Goal: Information Seeking & Learning: Learn about a topic

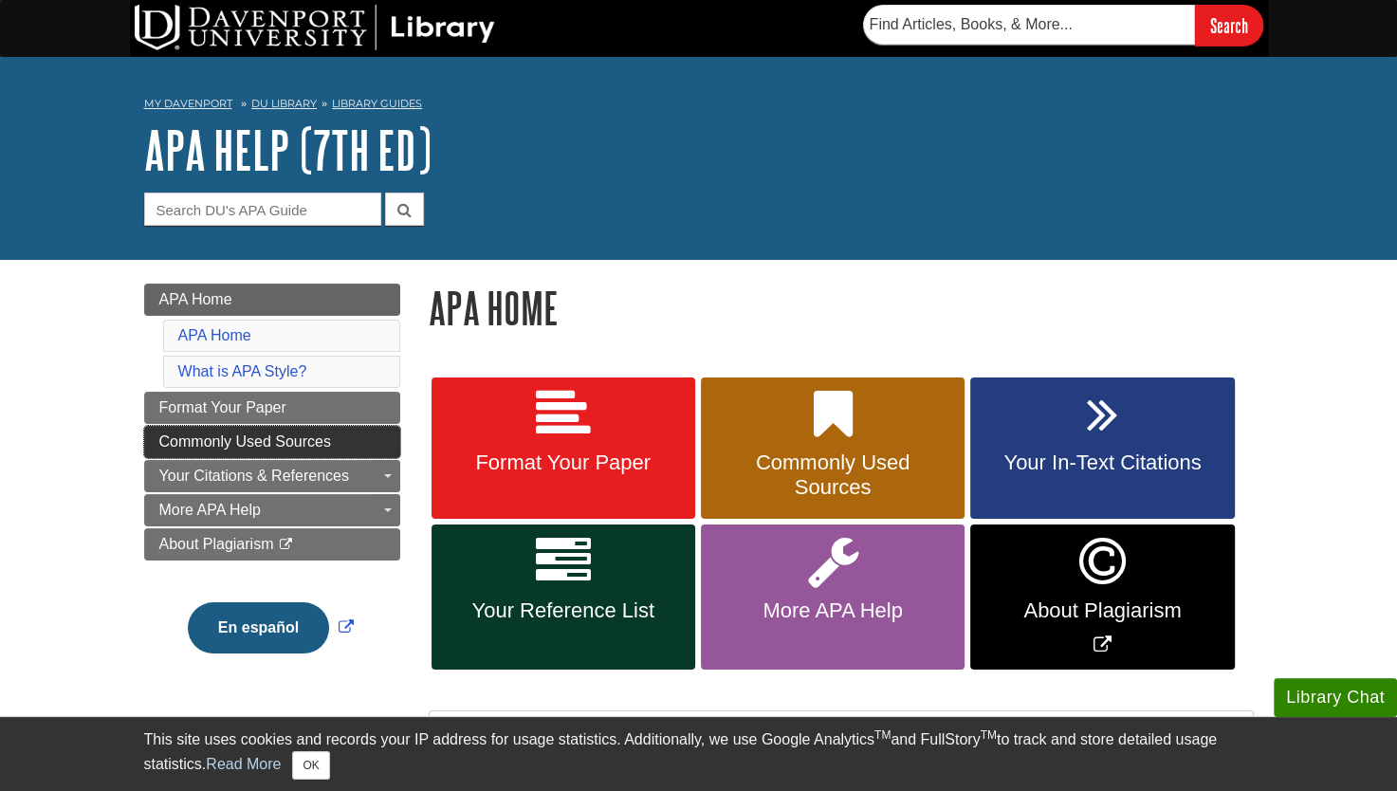
drag, startPoint x: 0, startPoint y: 0, endPoint x: 295, endPoint y: 429, distance: 520.3
click at [295, 429] on link "Commonly Used Sources" at bounding box center [272, 442] width 256 height 32
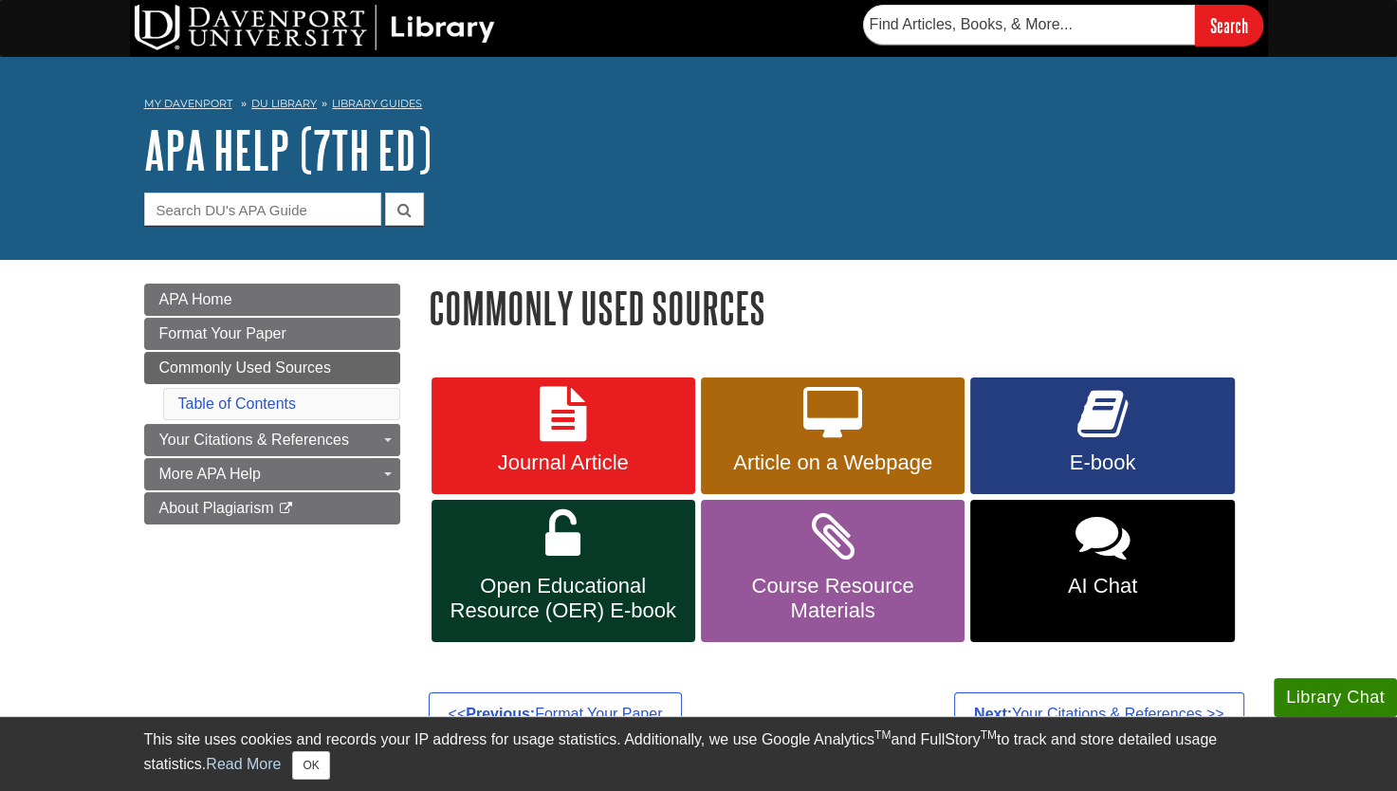
click at [78, 334] on body "Library Chat This site uses cookies and records your IP address for usage stati…" at bounding box center [698, 628] width 1397 height 1257
click at [783, 461] on span "Article on a Webpage" at bounding box center [832, 462] width 235 height 25
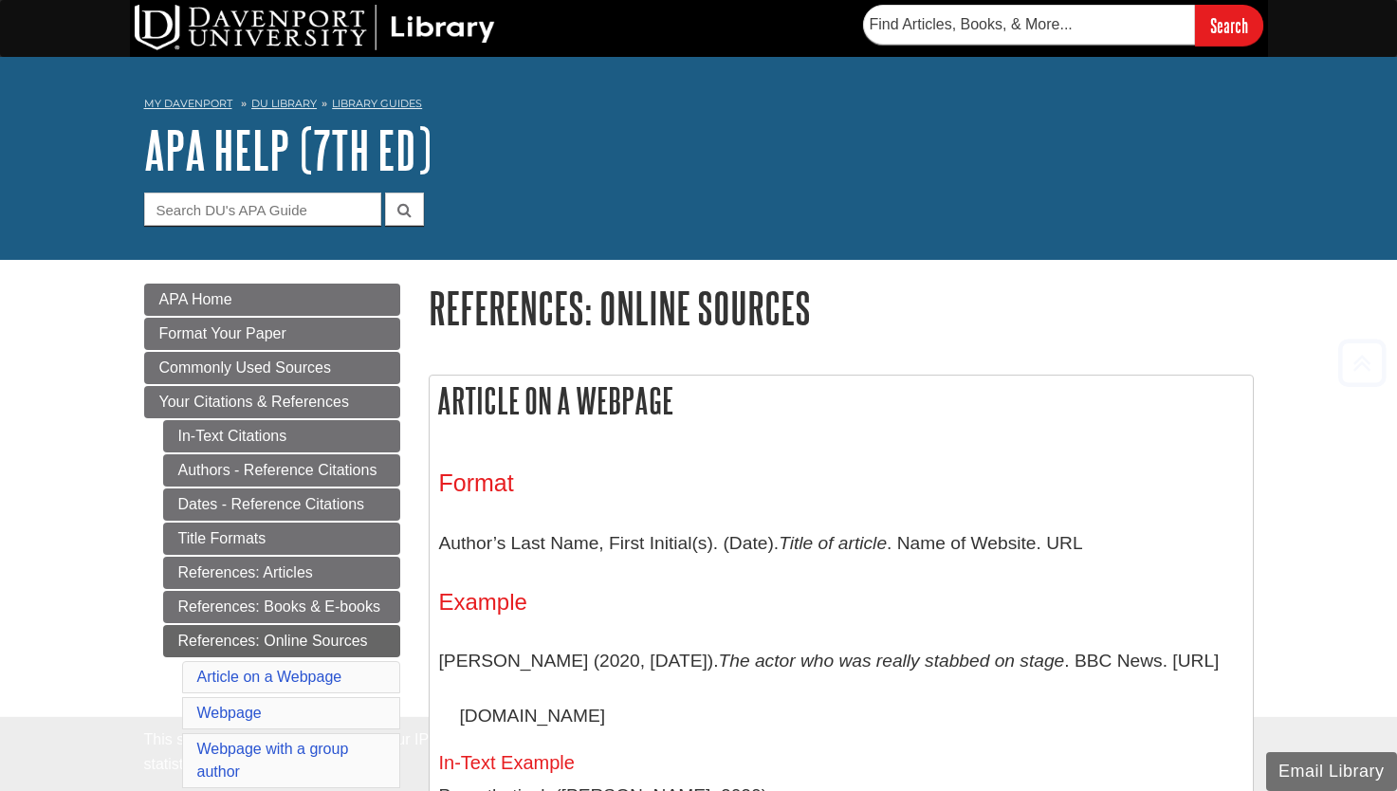
scroll to position [376, 0]
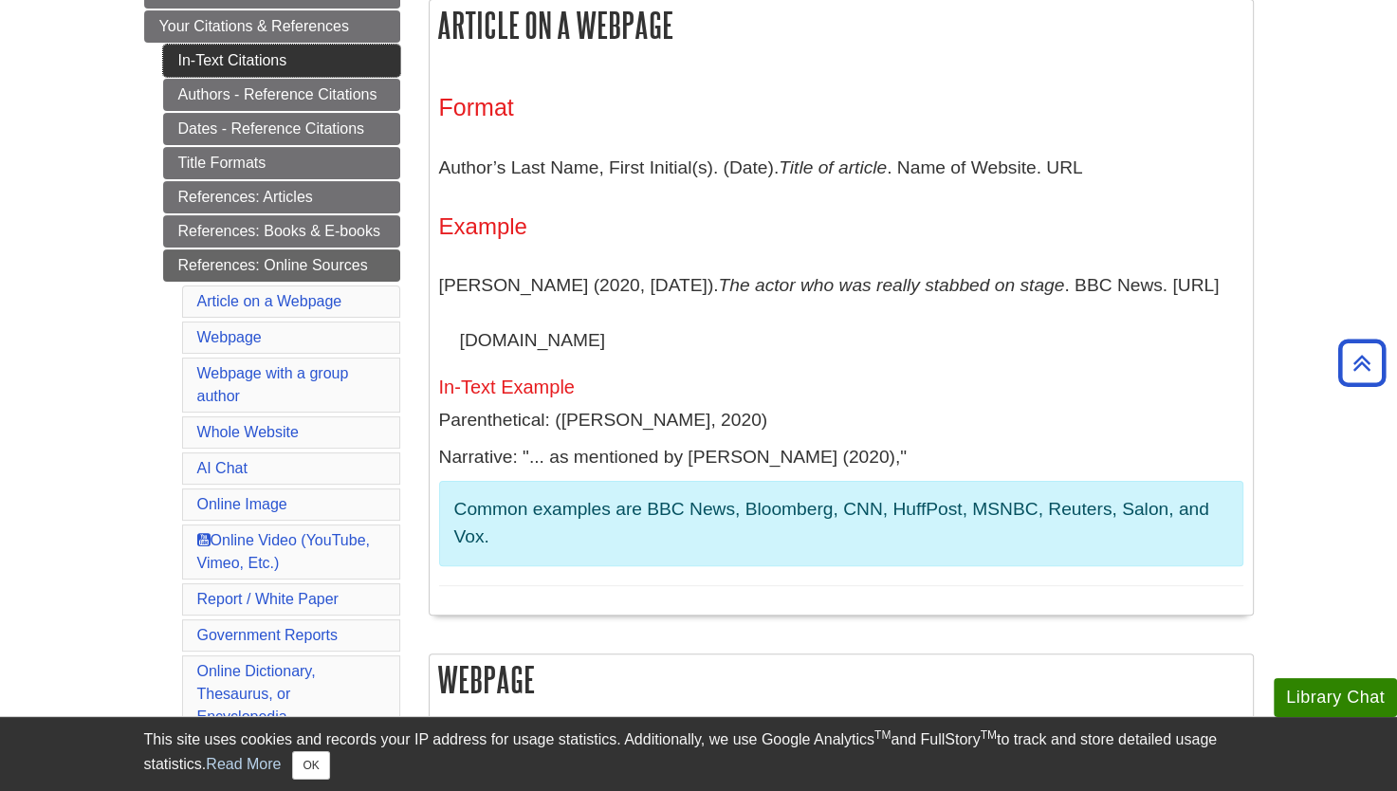
click at [244, 59] on link "In-Text Citations" at bounding box center [281, 61] width 237 height 32
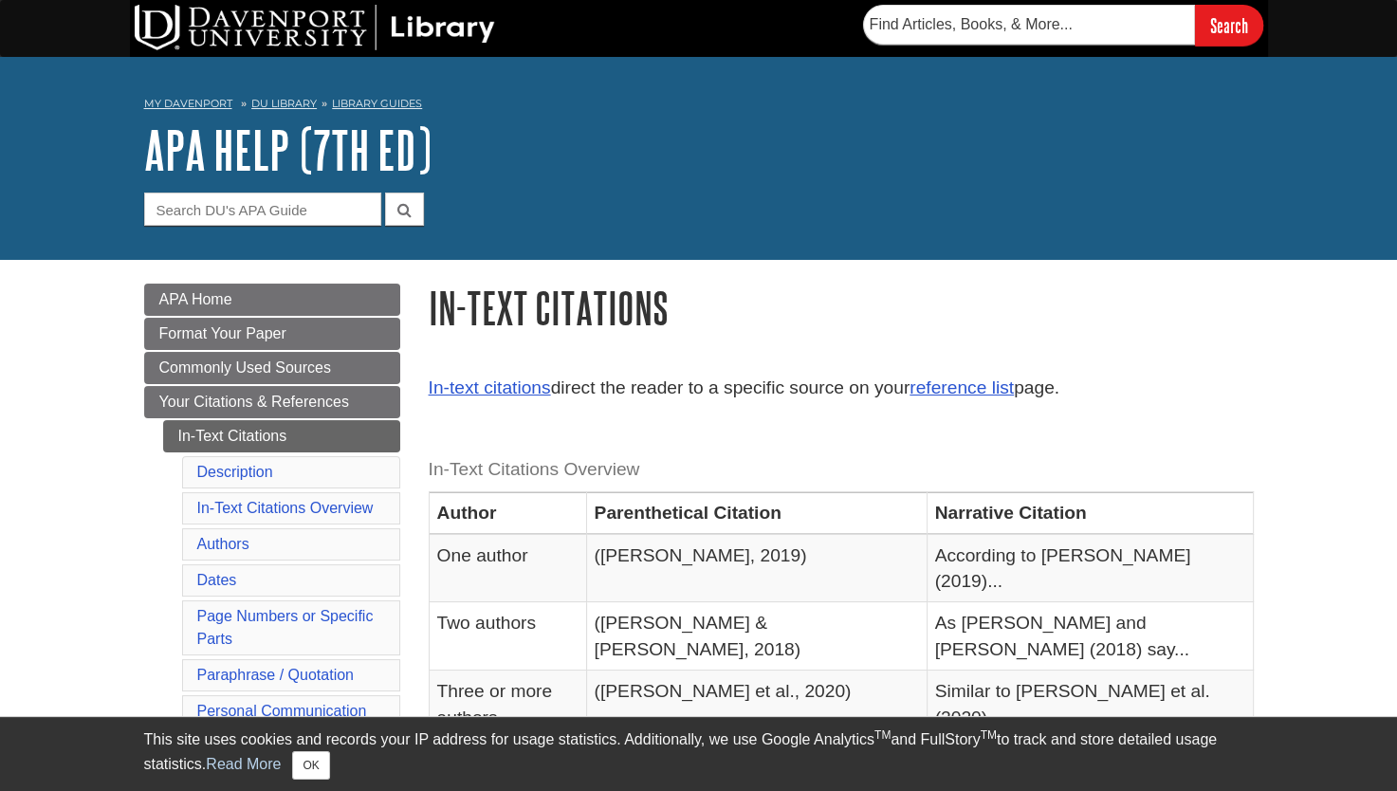
click at [244, 59] on div "My Davenport DU Library Library Guides APA APA Help (7th Ed) In-Text Citations …" at bounding box center [698, 158] width 1397 height 203
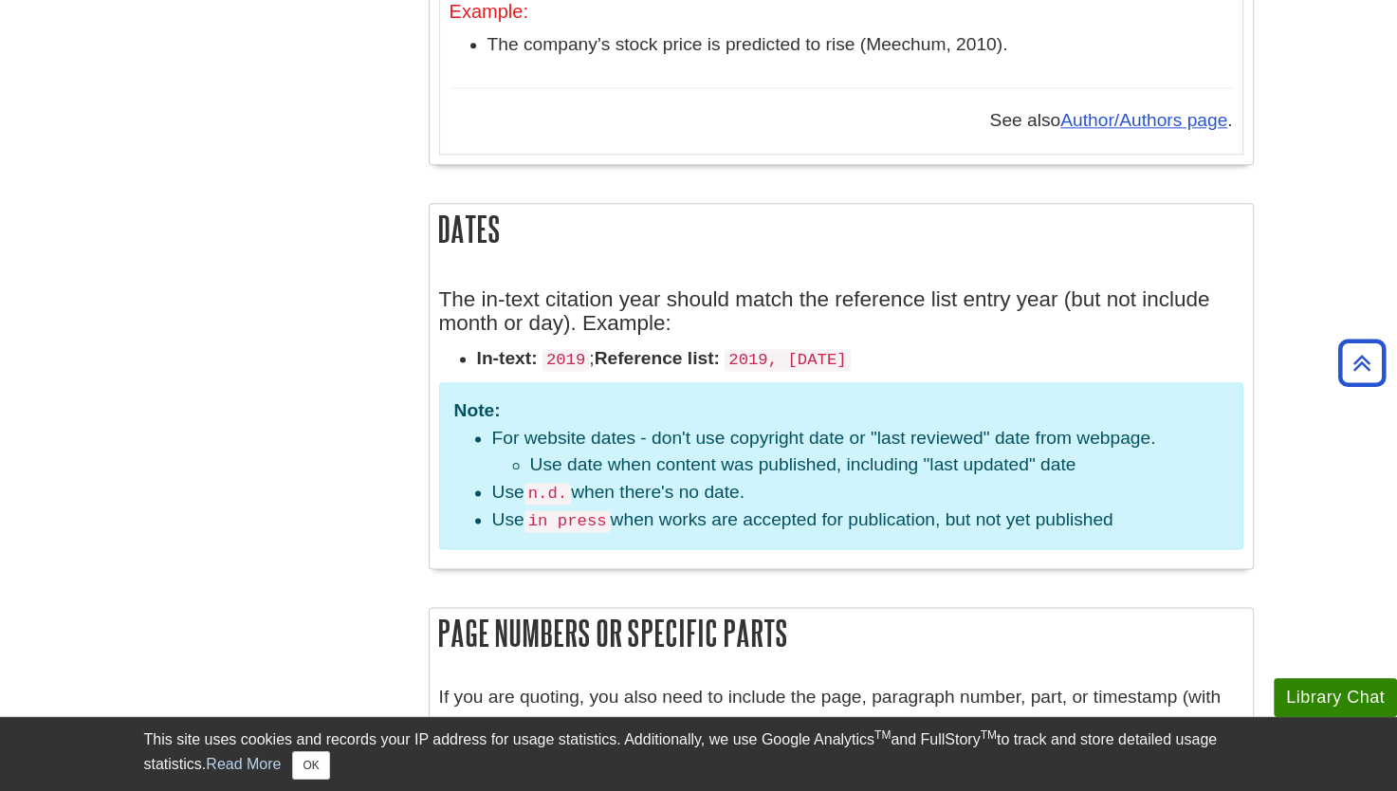
scroll to position [2276, 0]
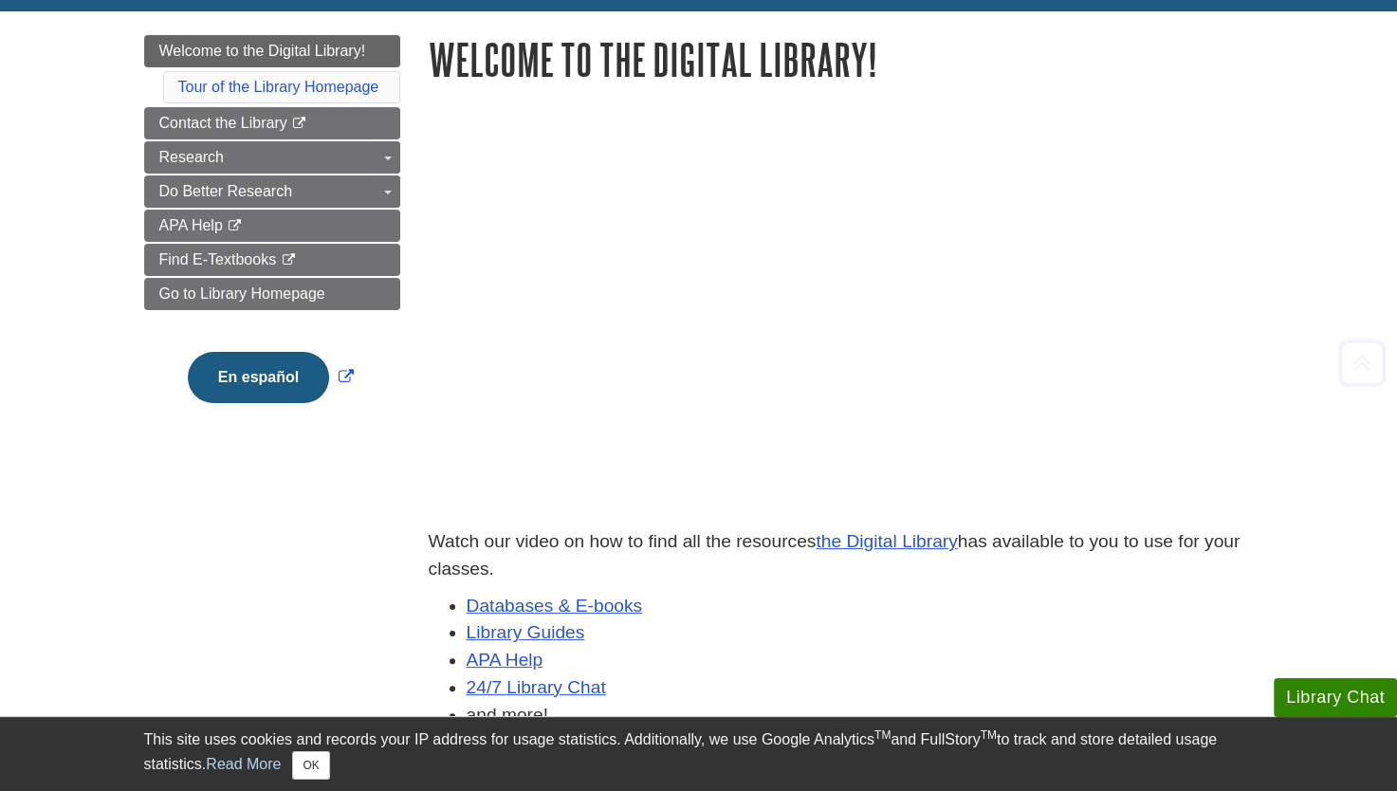
scroll to position [266, 0]
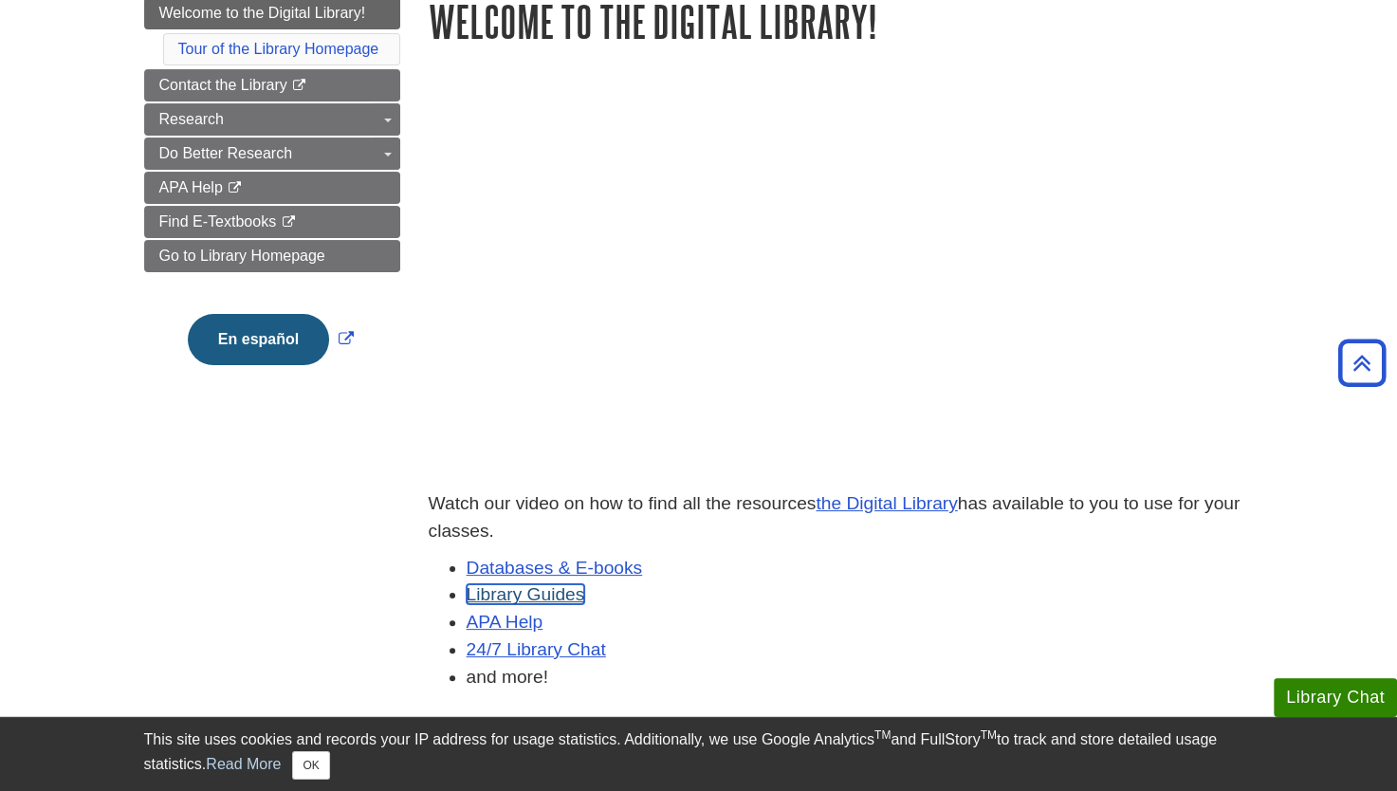
click at [560, 599] on link "Library Guides" at bounding box center [526, 594] width 119 height 20
